Goal: Task Accomplishment & Management: Manage account settings

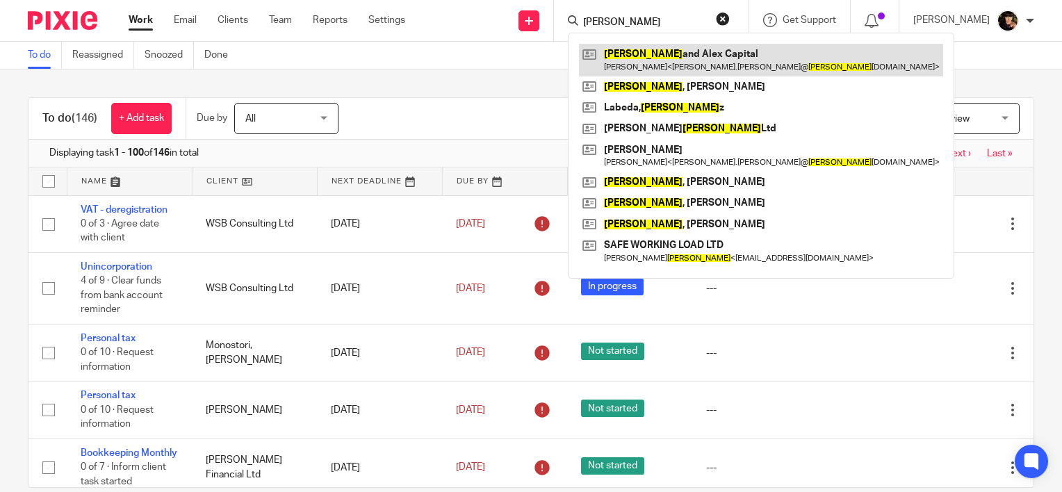
type input "[PERSON_NAME]"
click at [673, 63] on link at bounding box center [761, 60] width 364 height 32
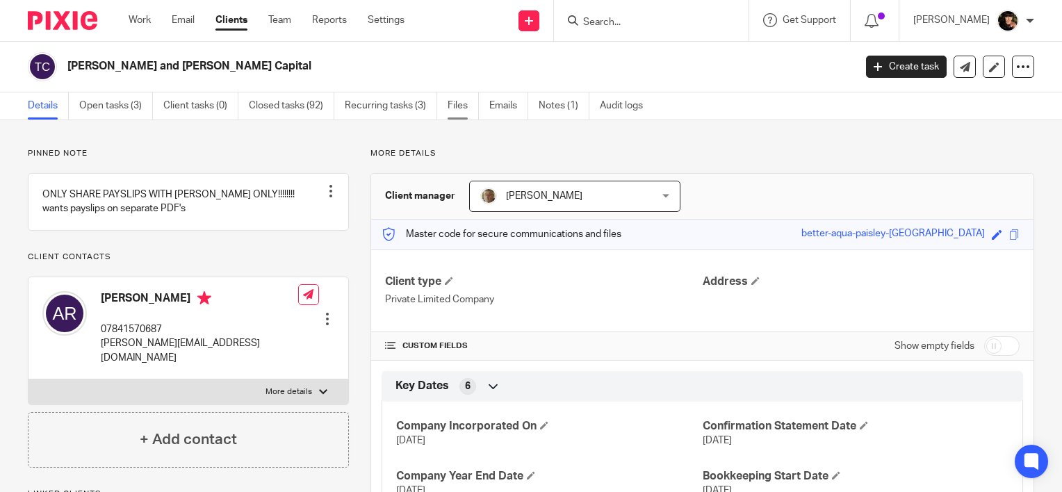
click at [475, 108] on link "Files" at bounding box center [463, 105] width 31 height 27
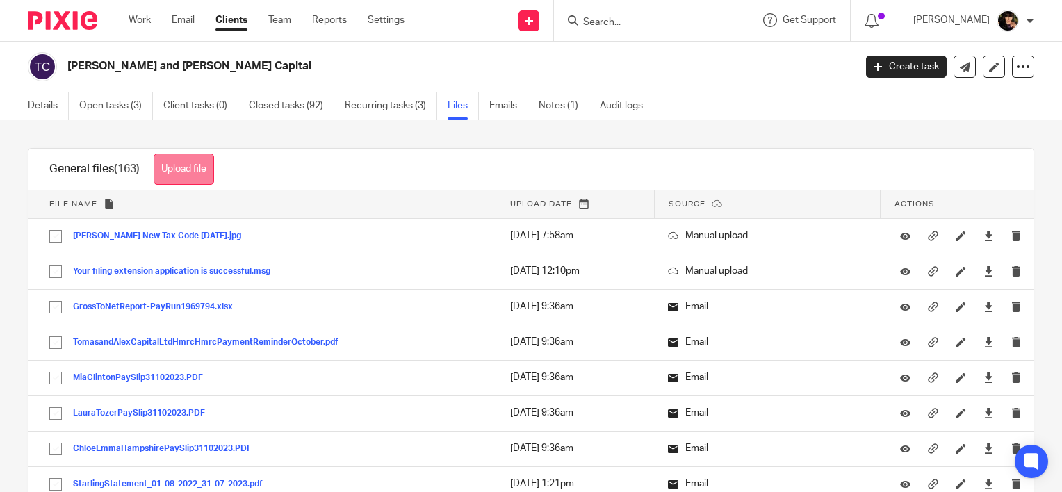
click at [191, 170] on button "Upload file" at bounding box center [184, 169] width 60 height 31
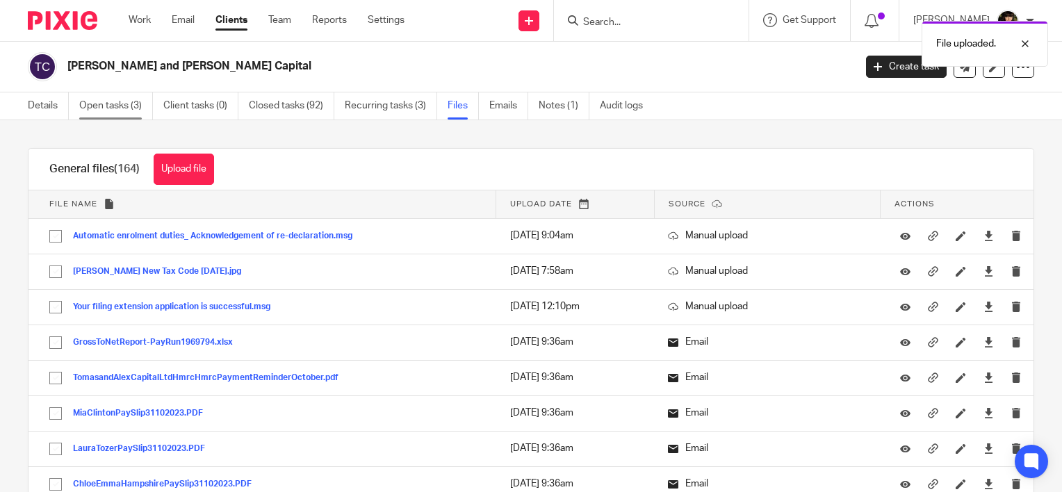
click at [106, 106] on link "Open tasks (3)" at bounding box center [116, 105] width 74 height 27
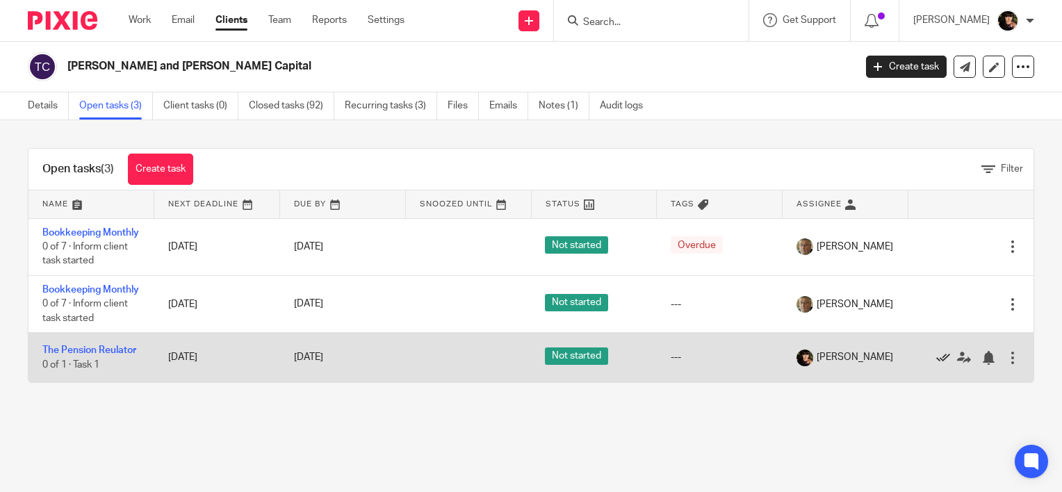
click at [936, 365] on icon at bounding box center [943, 358] width 14 height 14
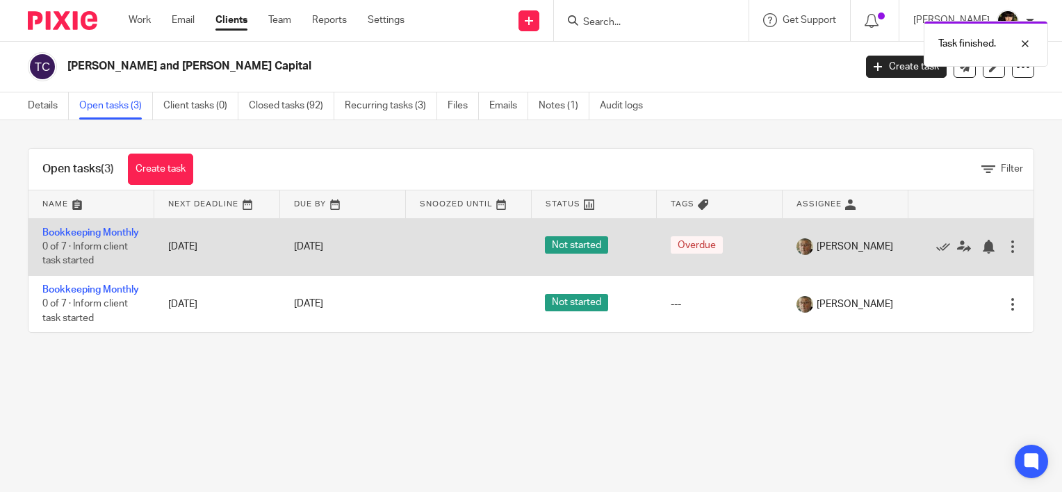
click at [922, 262] on div "Edit task Delete" at bounding box center [971, 246] width 98 height 35
click at [936, 250] on icon at bounding box center [943, 247] width 14 height 14
